Goal: Transaction & Acquisition: Purchase product/service

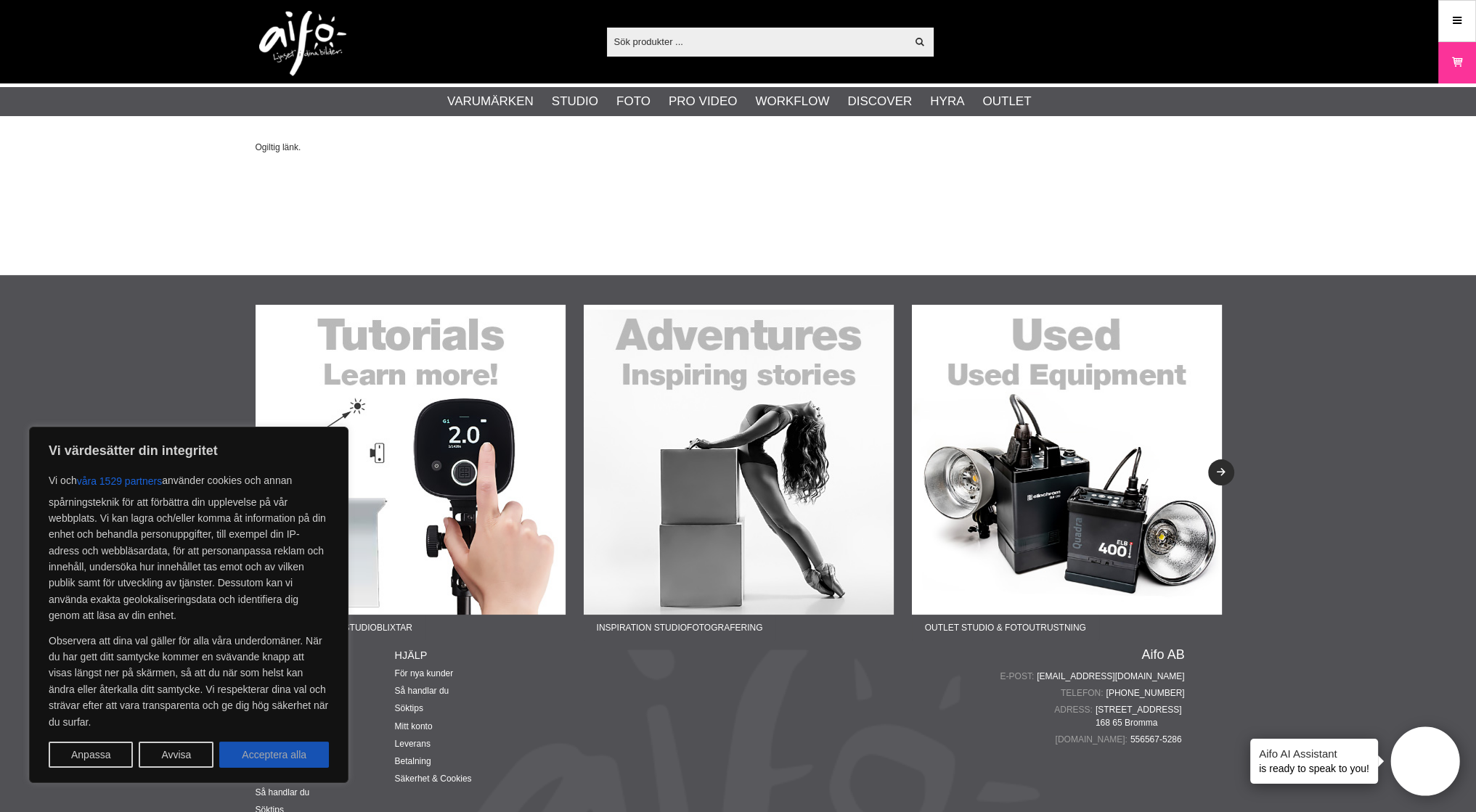
click at [299, 759] on button "Acceptera alla" at bounding box center [274, 755] width 110 height 26
checkbox input "true"
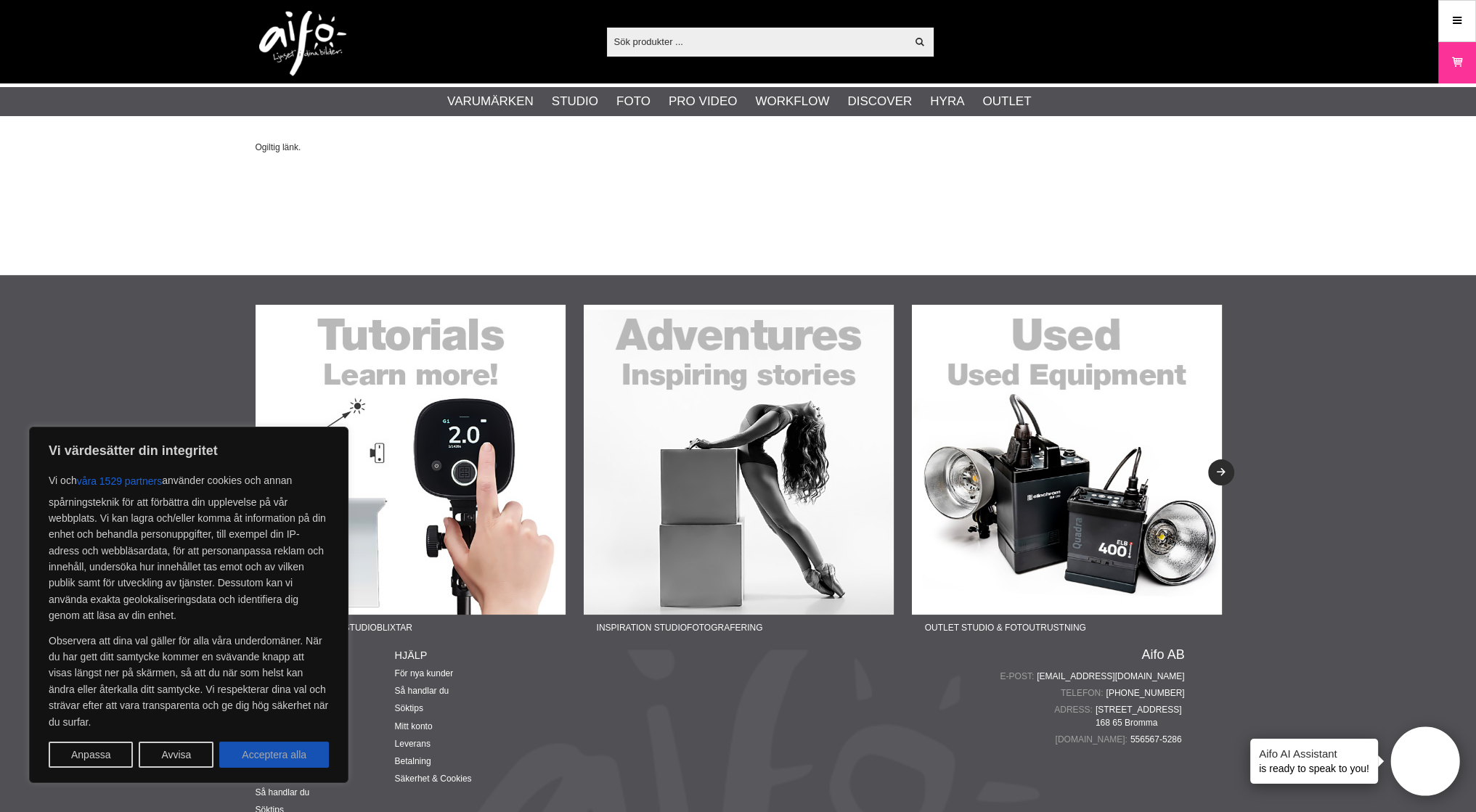
checkbox input "true"
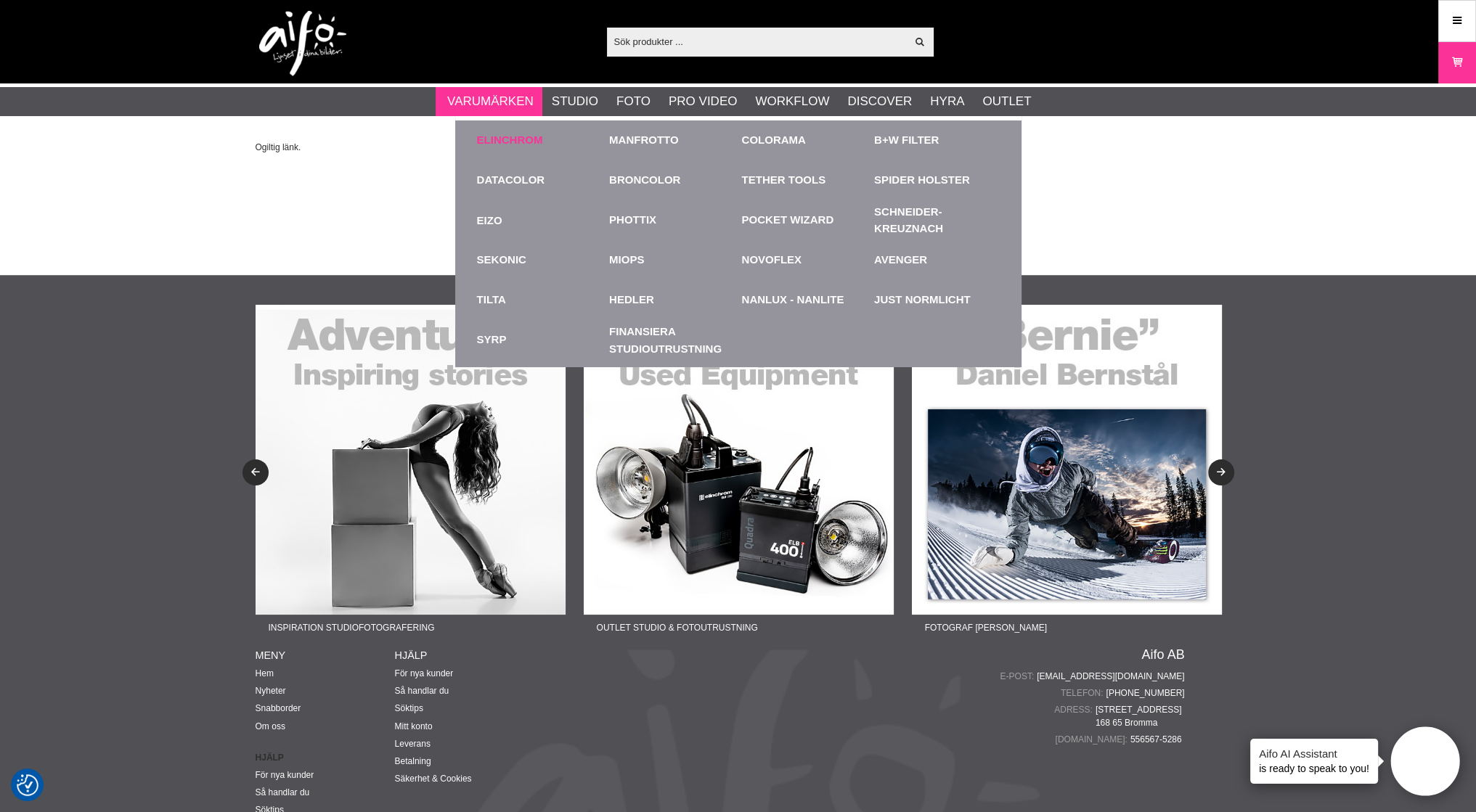
click at [533, 137] on link "Elinchrom" at bounding box center [510, 140] width 66 height 17
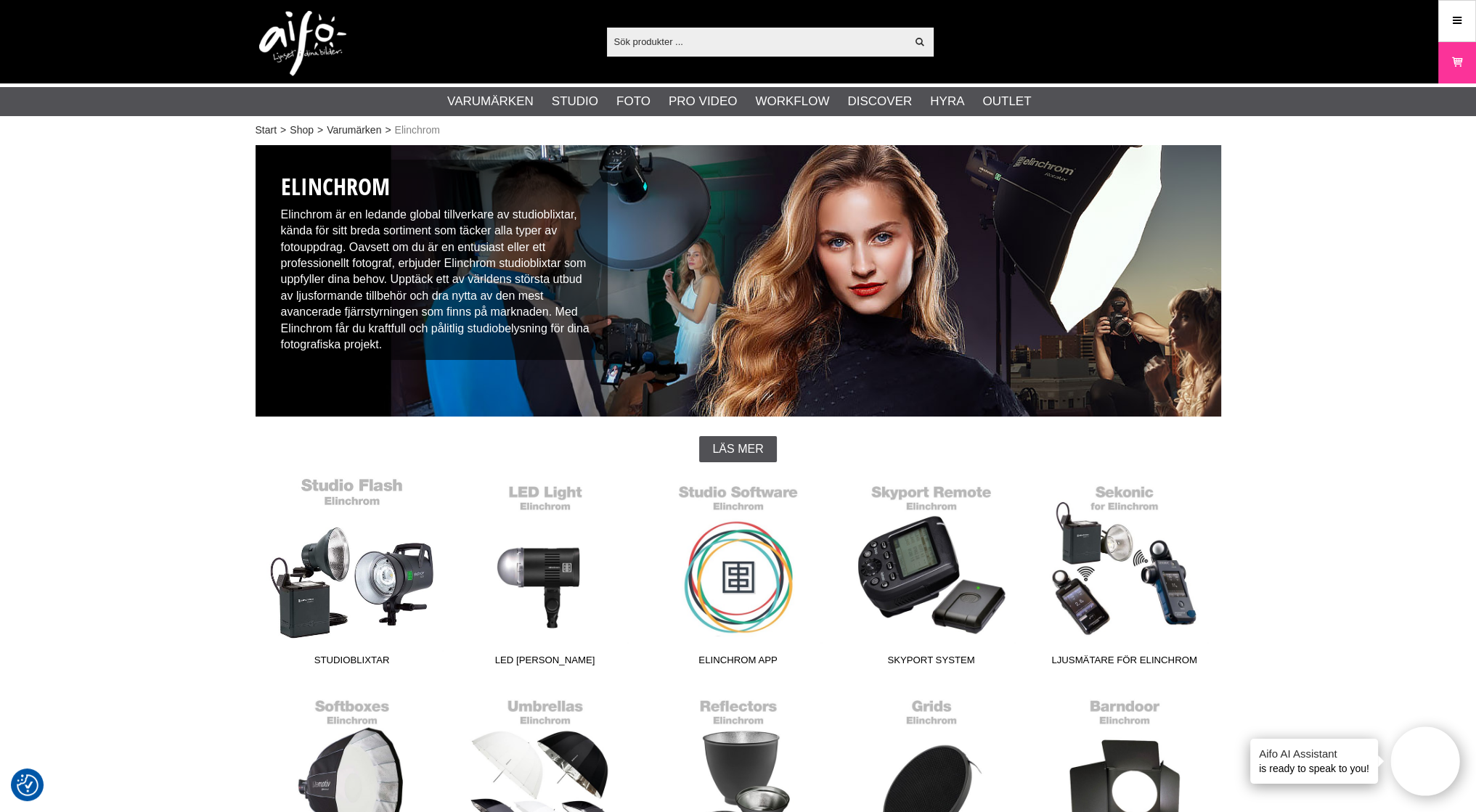
click at [377, 581] on link "Studioblixtar" at bounding box center [352, 575] width 193 height 196
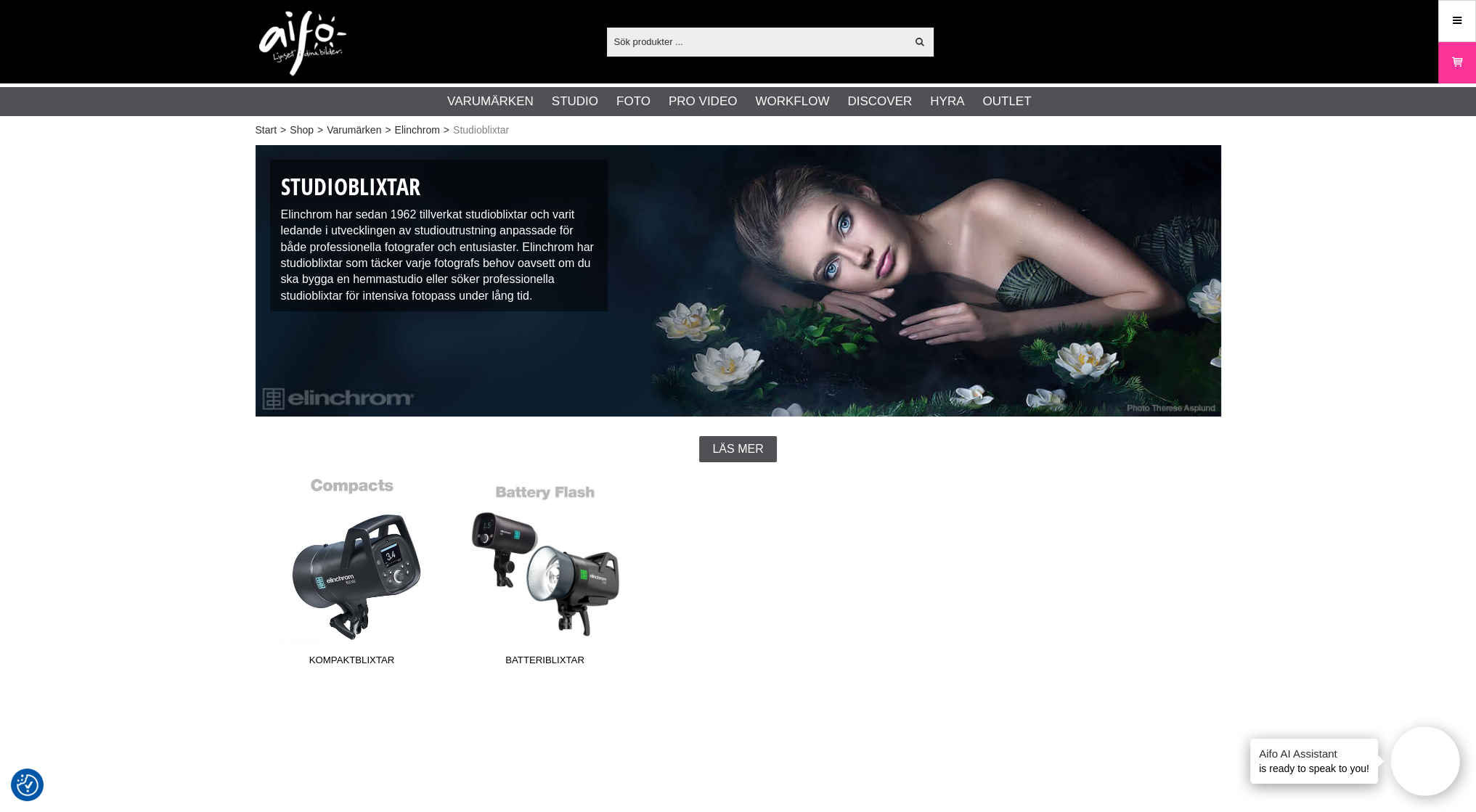
click at [347, 582] on link "Kompaktblixtar" at bounding box center [352, 575] width 193 height 196
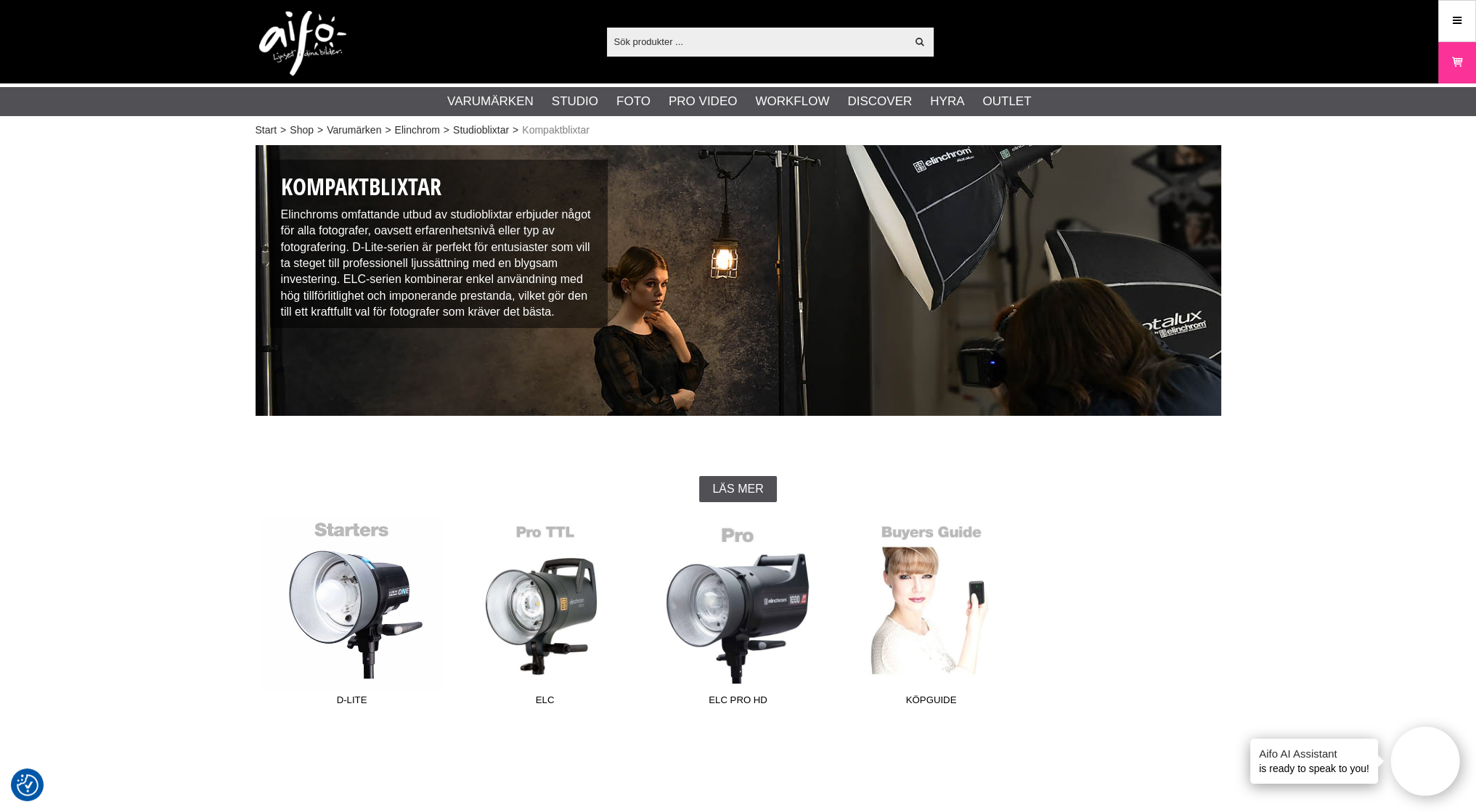
click at [370, 612] on link "D-Lite" at bounding box center [352, 615] width 193 height 196
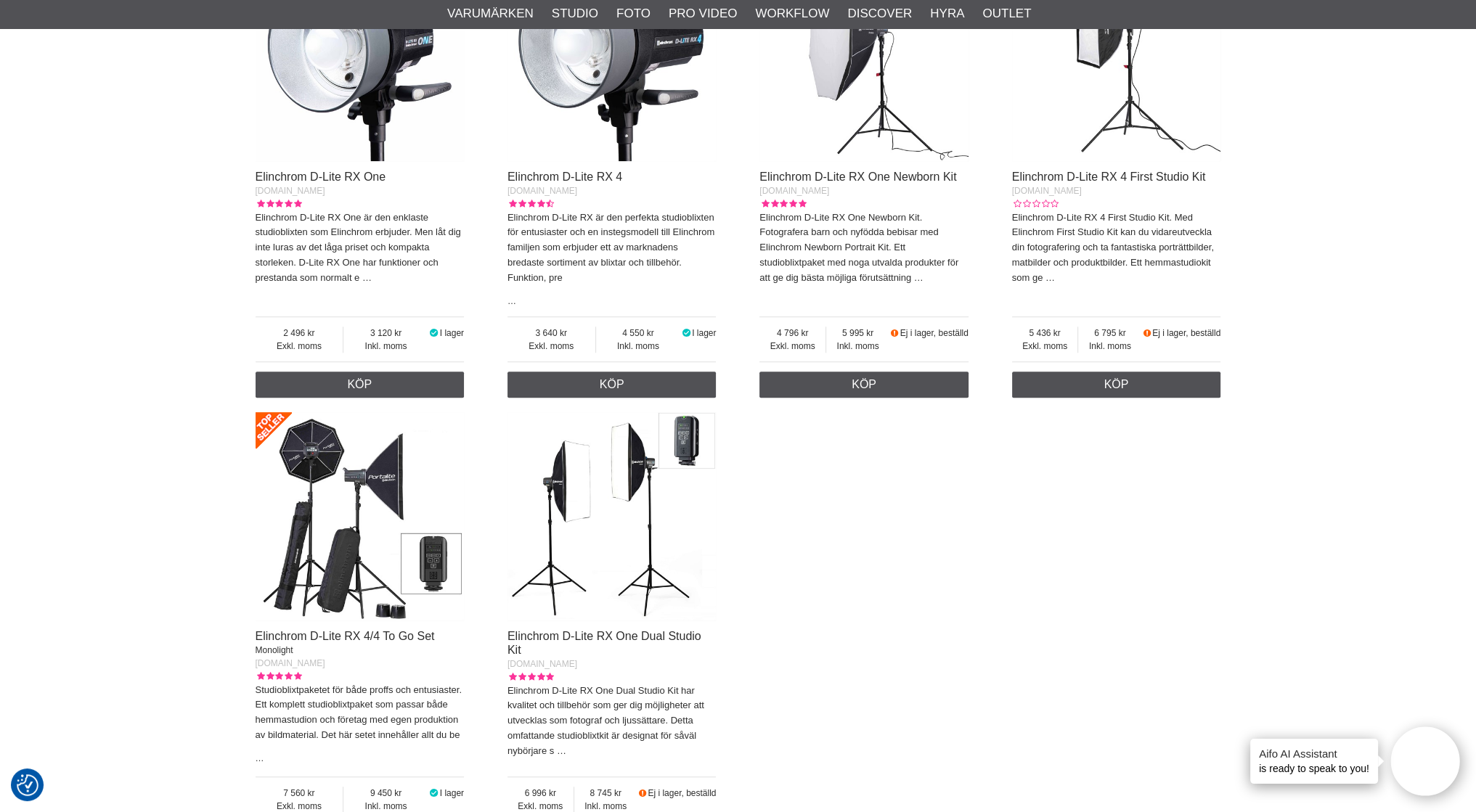
scroll to position [581, 0]
